Goal: Transaction & Acquisition: Purchase product/service

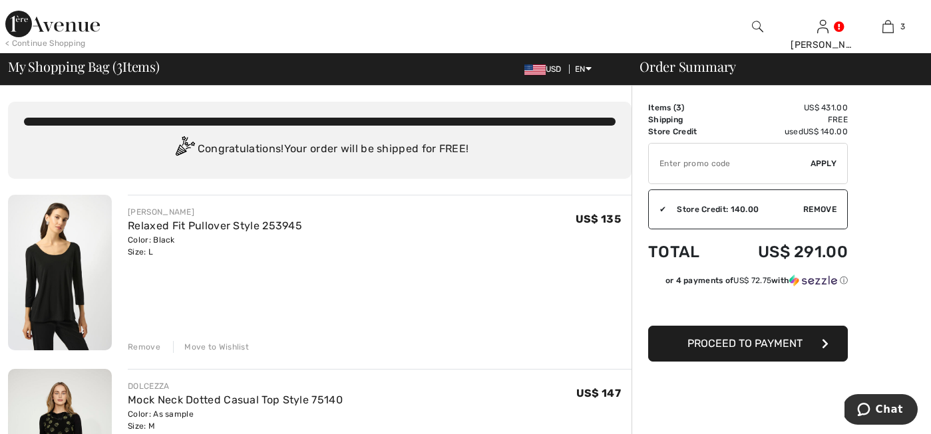
click at [147, 349] on div "Remove" at bounding box center [144, 347] width 33 height 12
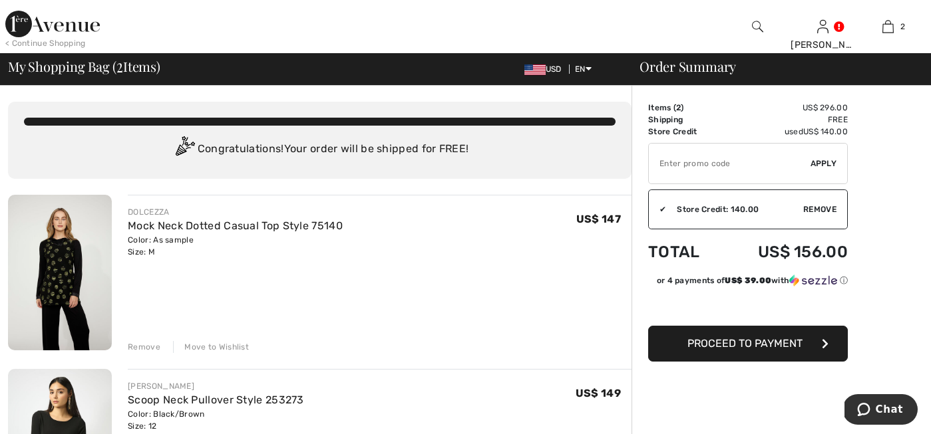
click at [140, 349] on div "Remove" at bounding box center [144, 347] width 33 height 12
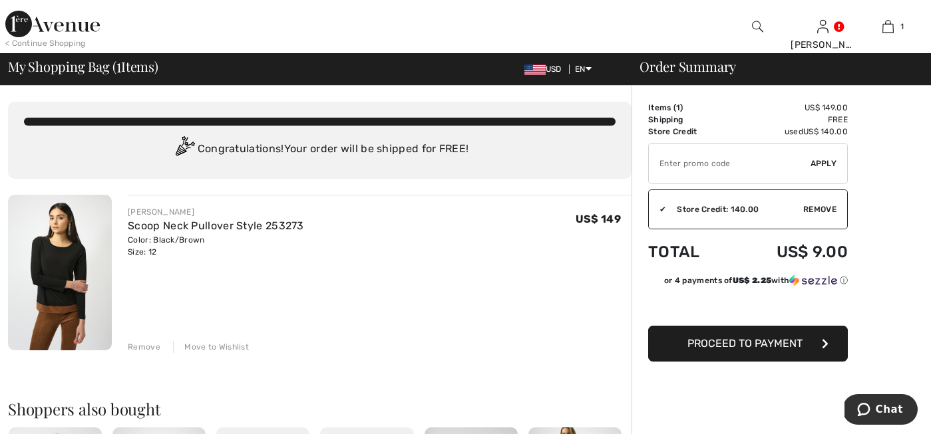
click at [797, 346] on span "Proceed to Payment" at bounding box center [744, 343] width 115 height 13
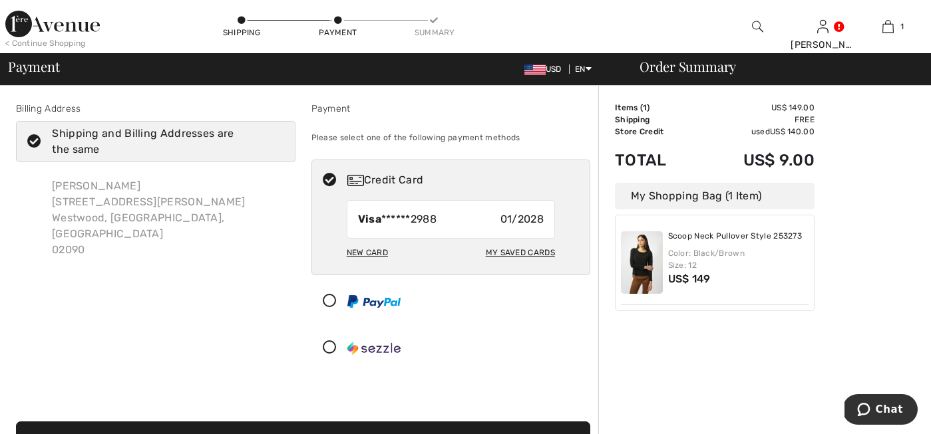
click at [503, 251] on div "My Saved Cards" at bounding box center [520, 252] width 69 height 23
radio input "true"
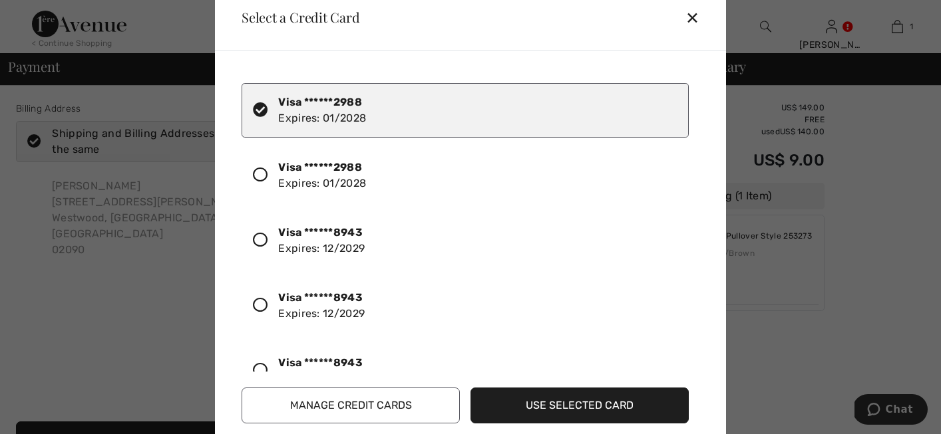
click at [259, 243] on icon at bounding box center [260, 240] width 15 height 15
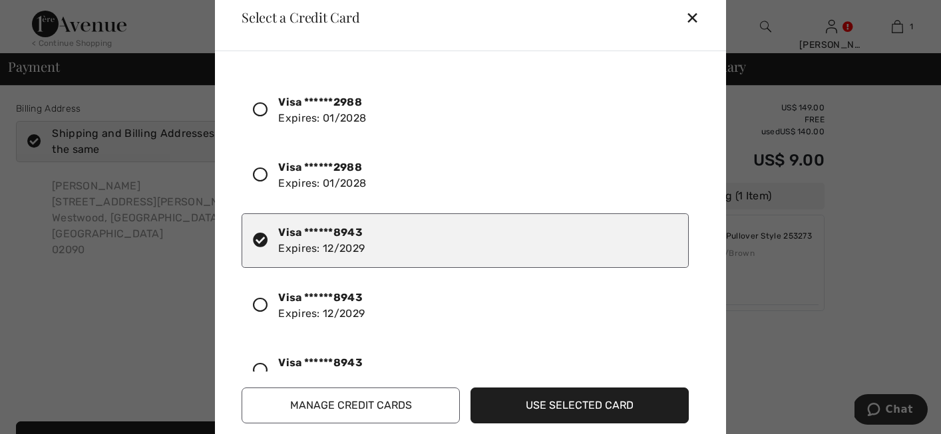
click at [517, 407] on button "Use Selected Card" at bounding box center [579, 406] width 218 height 36
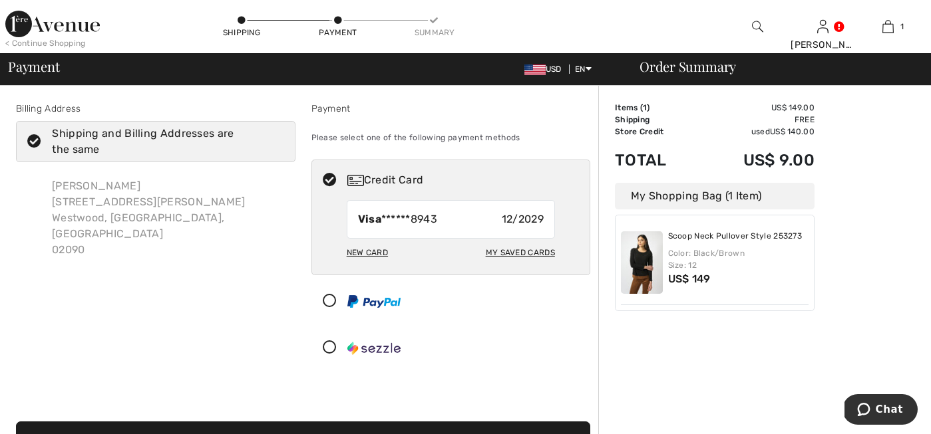
drag, startPoint x: 933, startPoint y: 224, endPoint x: 899, endPoint y: 220, distance: 34.1
click at [899, 220] on div "Order Summary Details Items ( 1 ) US$ 149.00 Promo code US$ 0.00 Shipping Free …" at bounding box center [764, 396] width 333 height 621
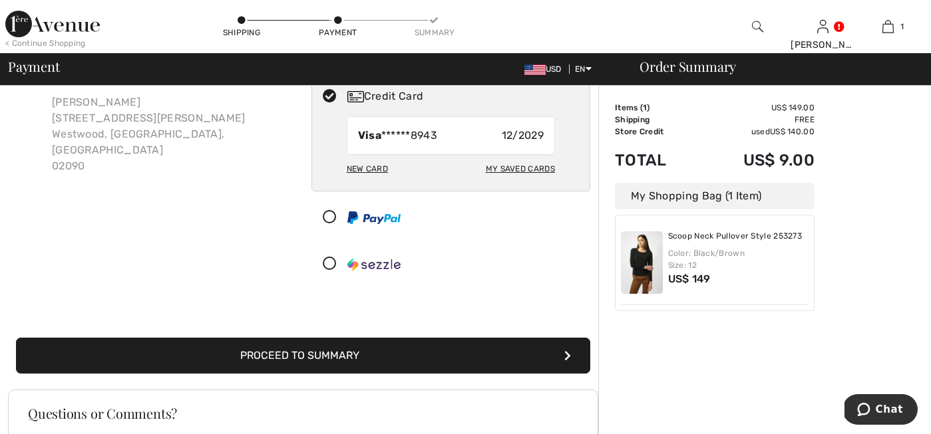
scroll to position [89, 0]
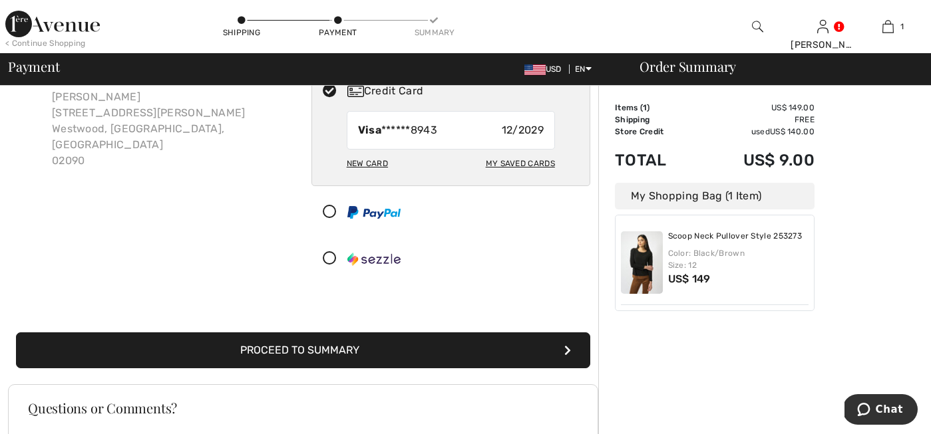
click at [235, 353] on button "Proceed to Summary" at bounding box center [303, 351] width 574 height 36
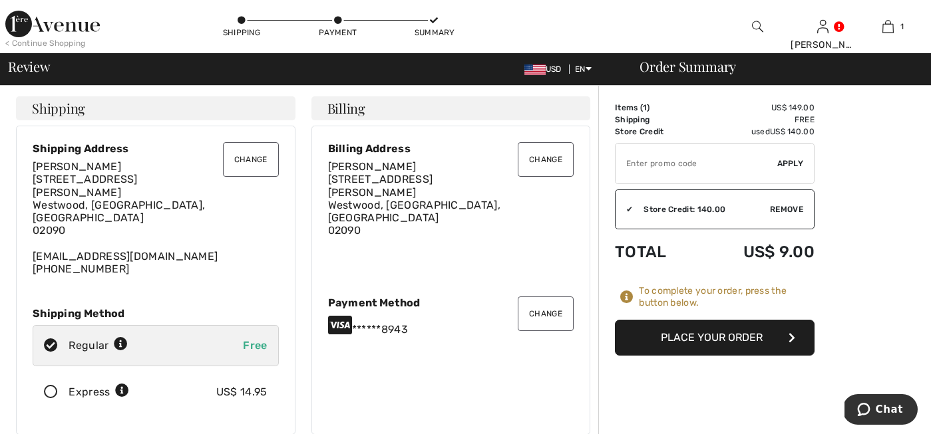
click at [708, 337] on button "Place Your Order" at bounding box center [715, 338] width 200 height 36
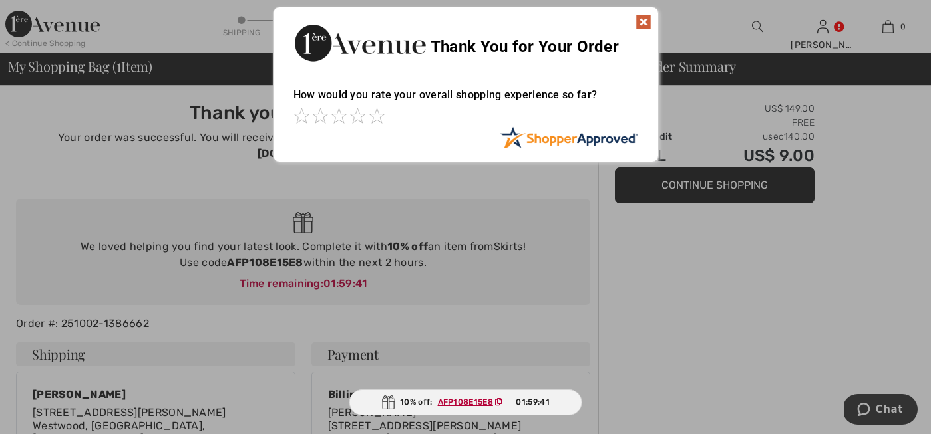
click at [649, 23] on img at bounding box center [643, 22] width 16 height 16
